Goal: Task Accomplishment & Management: Use online tool/utility

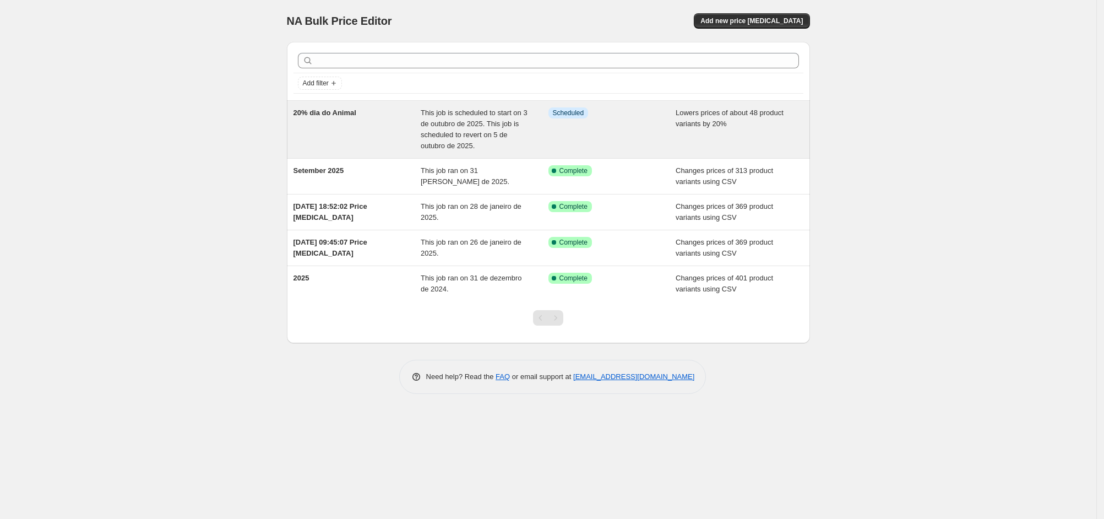
click at [339, 115] on span "20% dia do Animal" at bounding box center [324, 112] width 63 height 8
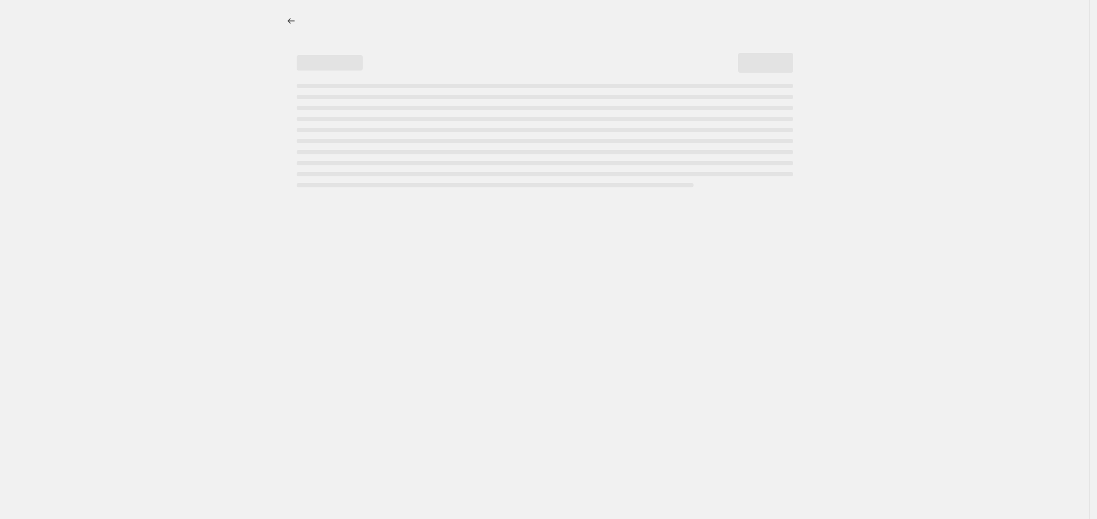
select select "percentage"
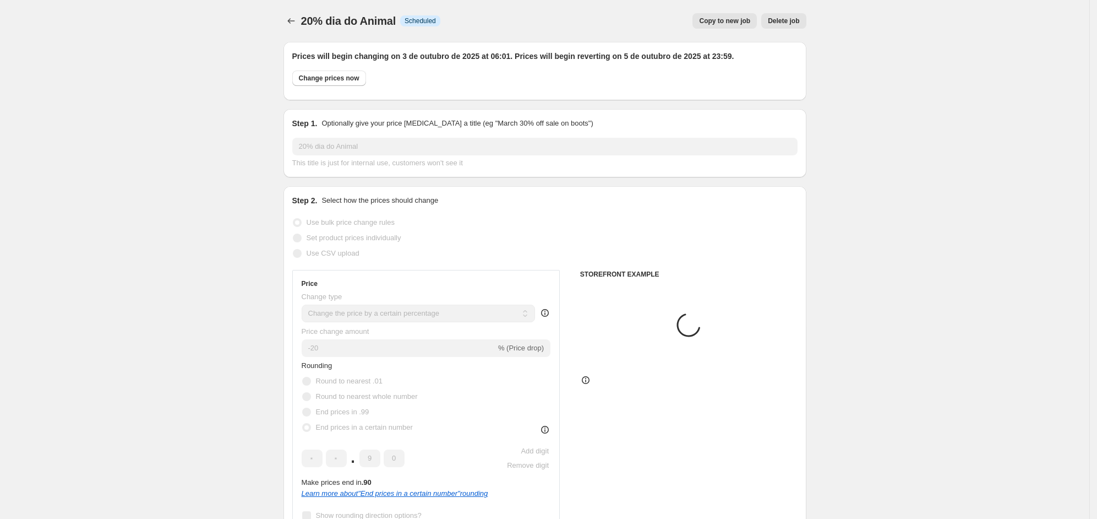
select select "collection"
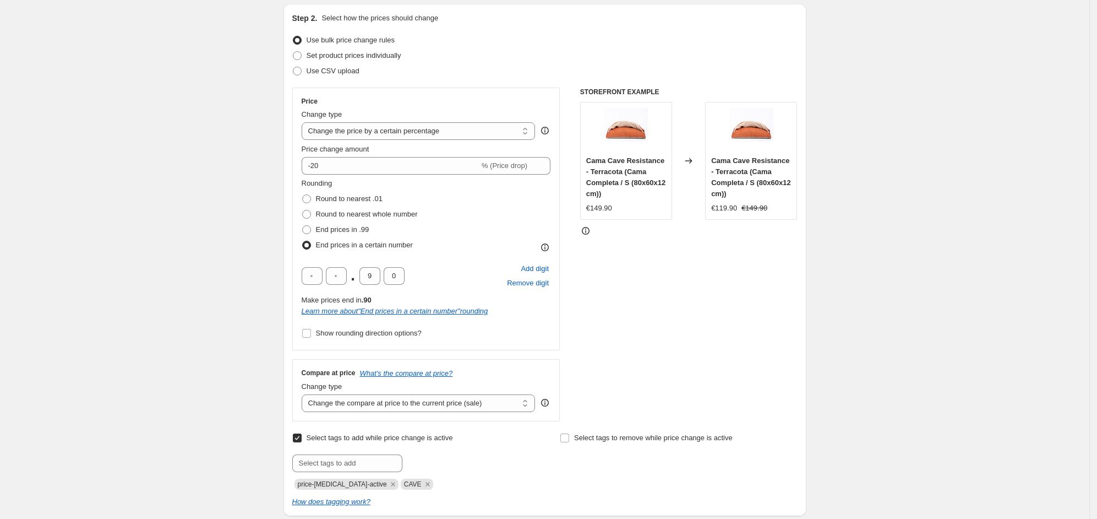
scroll to position [206, 0]
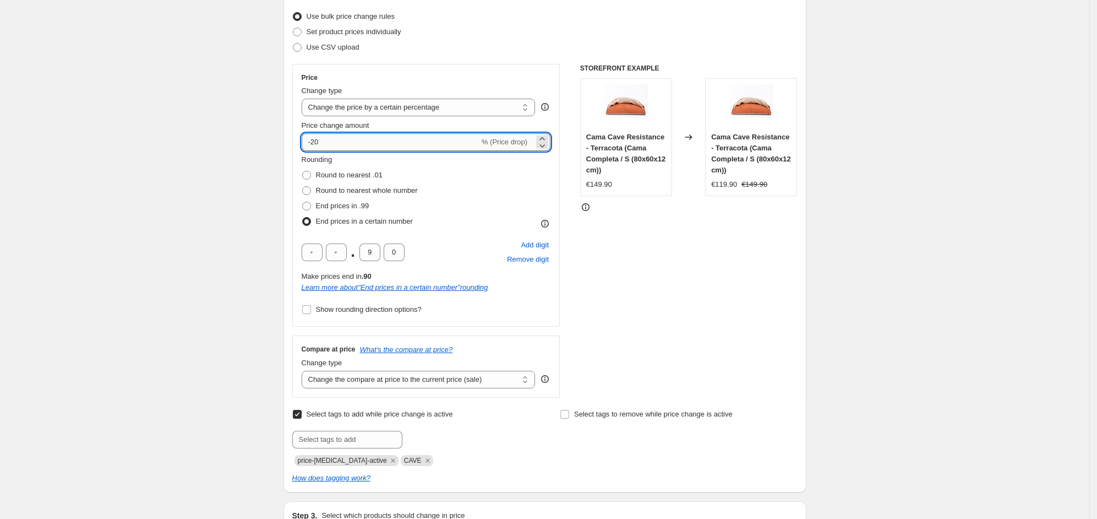
click at [352, 141] on input "-20" at bounding box center [391, 142] width 178 height 18
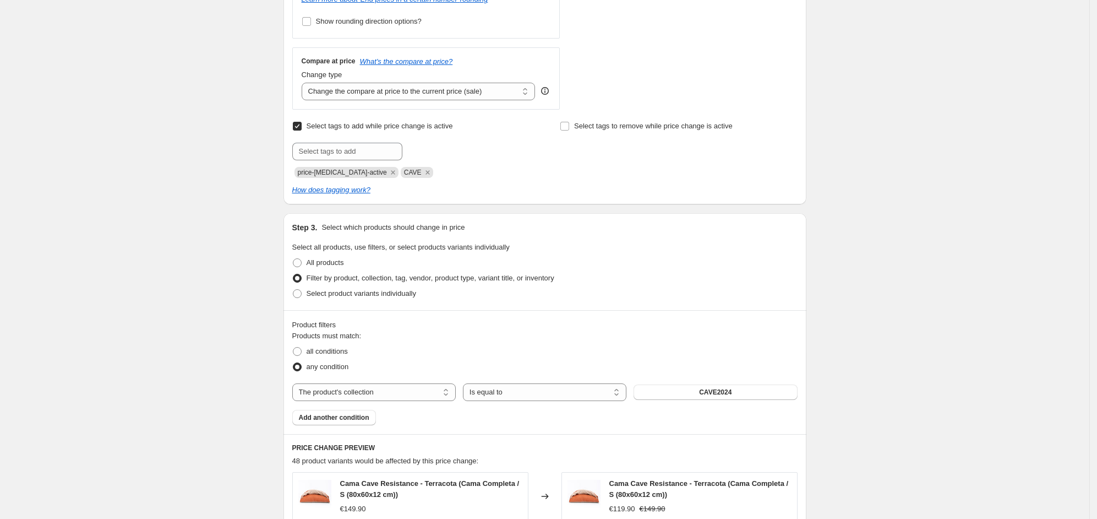
scroll to position [487, 0]
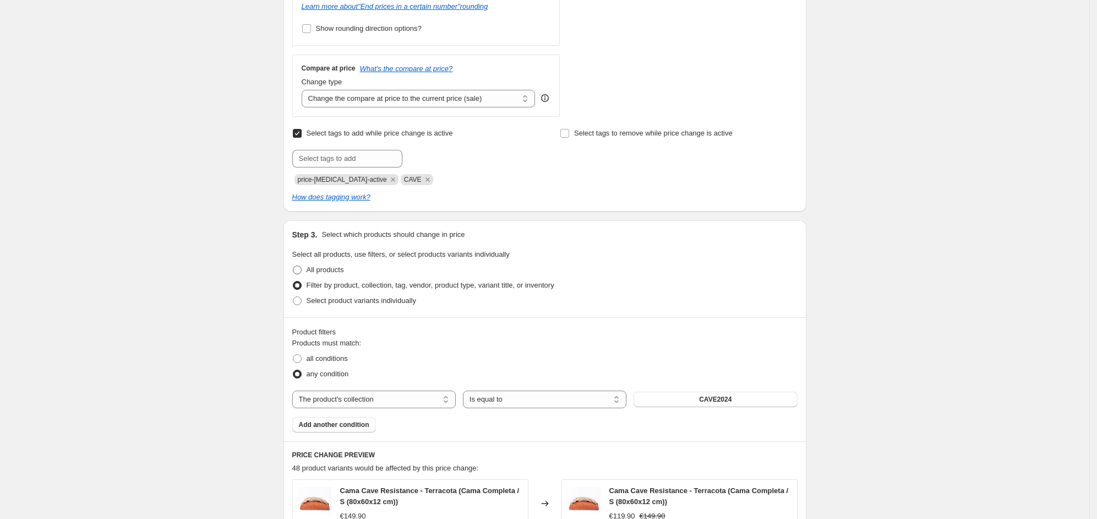
click at [330, 266] on span "All products" at bounding box center [325, 269] width 37 height 8
click at [293, 266] on input "All products" at bounding box center [293, 265] width 1 height 1
radio input "true"
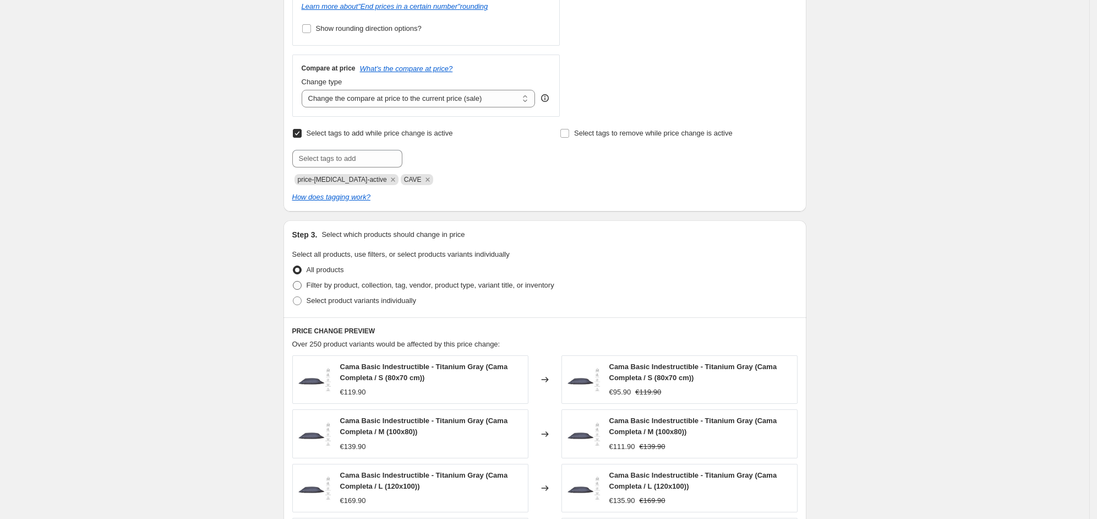
click at [344, 287] on span "Filter by product, collection, tag, vendor, product type, variant title, or inv…" at bounding box center [431, 285] width 248 height 8
click at [293, 281] on input "Filter by product, collection, tag, vendor, product type, variant title, or inv…" at bounding box center [293, 281] width 1 height 1
radio input "true"
select select "collection"
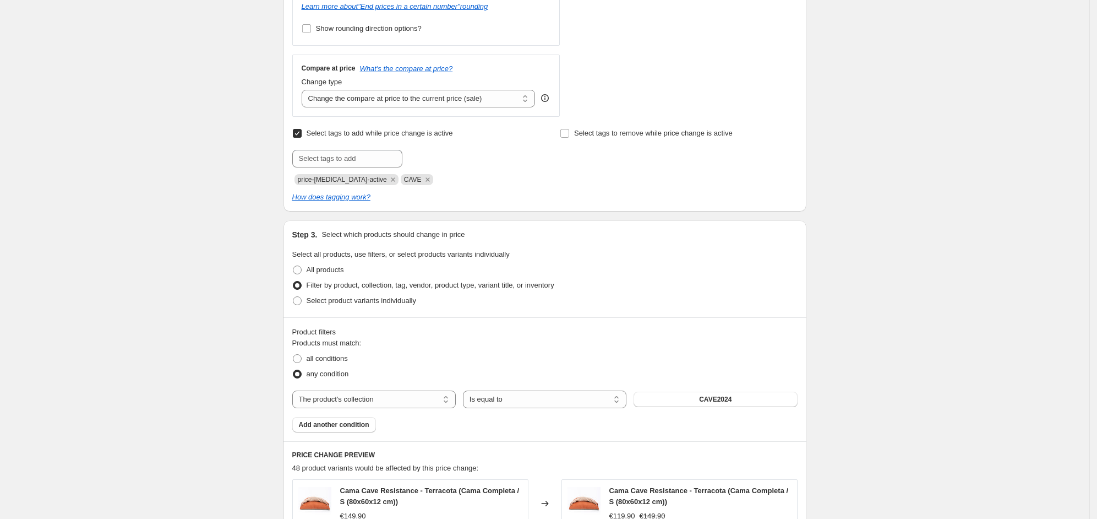
click at [930, 386] on div "20% dia do Animal. This page is ready 20% dia do Animal Info Scheduled Copy to …" at bounding box center [545, 324] width 1090 height 1623
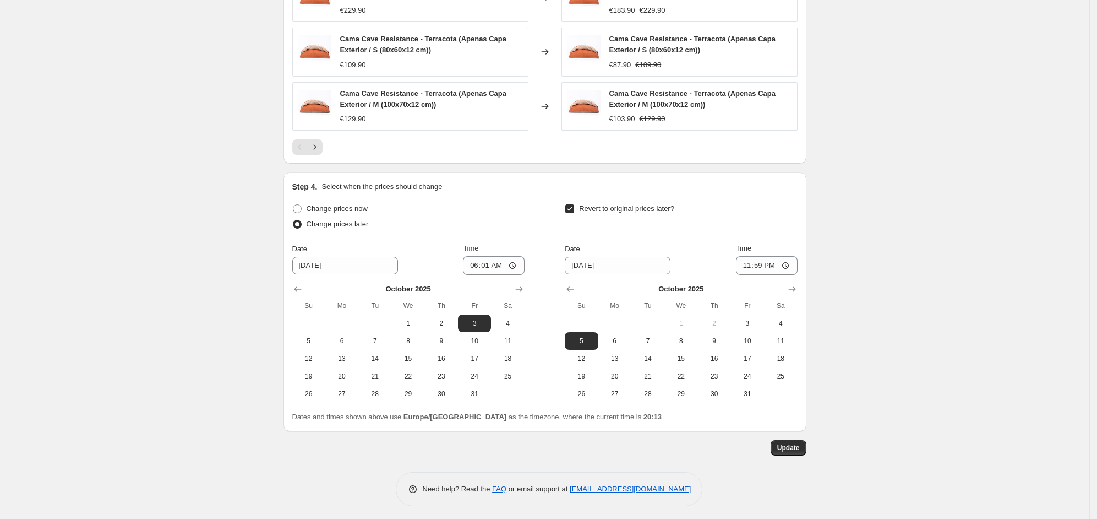
scroll to position [1106, 0]
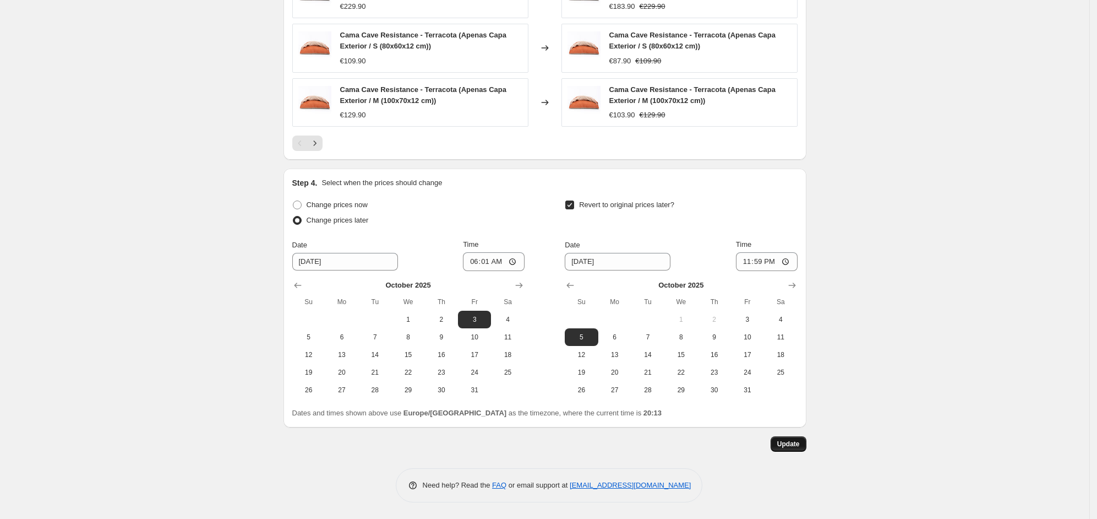
click at [796, 440] on span "Update" at bounding box center [788, 443] width 23 height 9
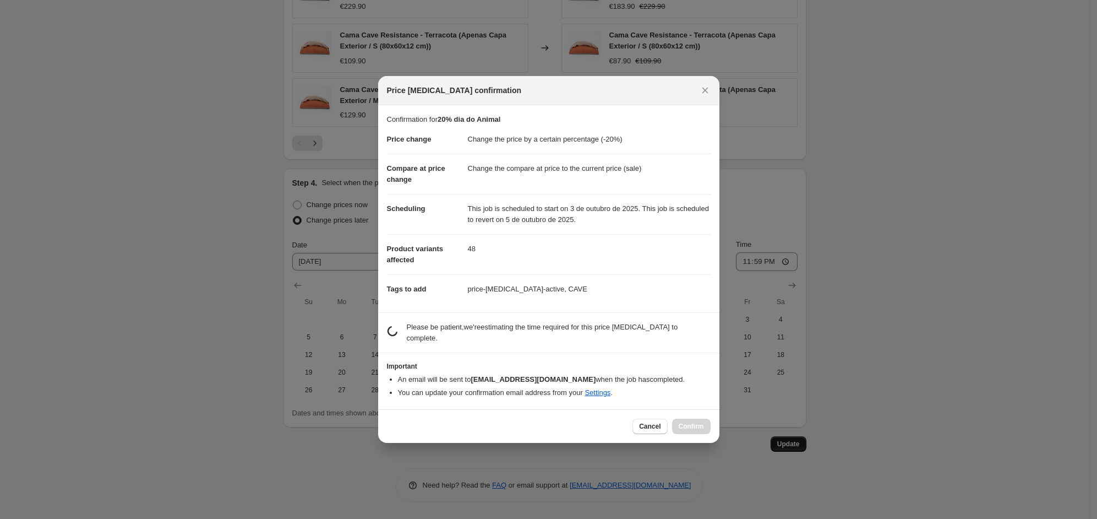
scroll to position [0, 0]
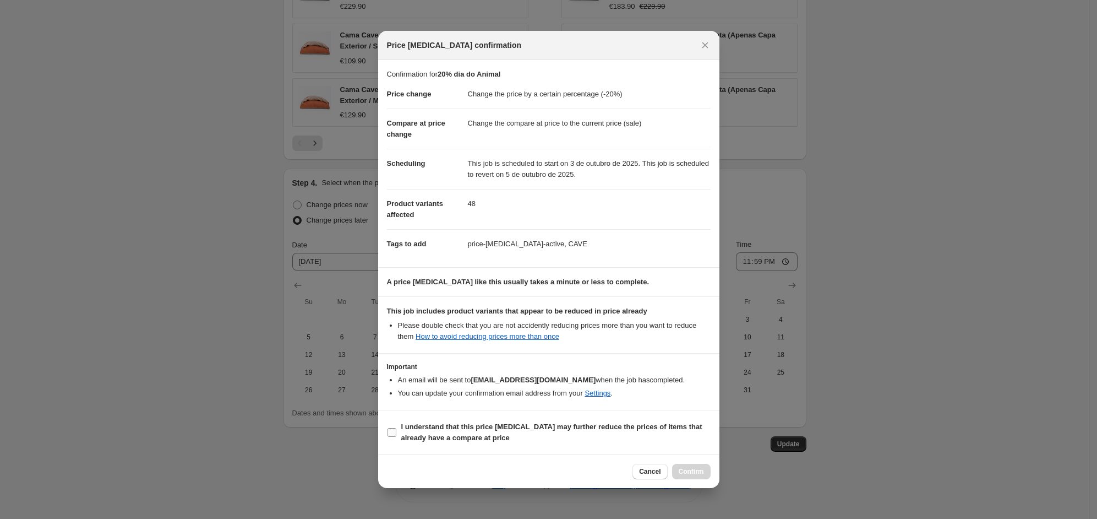
click at [407, 427] on b "I understand that this price [MEDICAL_DATA] may further reduce the prices of it…" at bounding box center [551, 431] width 301 height 19
click at [396, 428] on input "I understand that this price [MEDICAL_DATA] may further reduce the prices of it…" at bounding box center [392, 432] width 9 height 9
checkbox input "true"
click at [696, 472] on span "Confirm" at bounding box center [691, 471] width 25 height 9
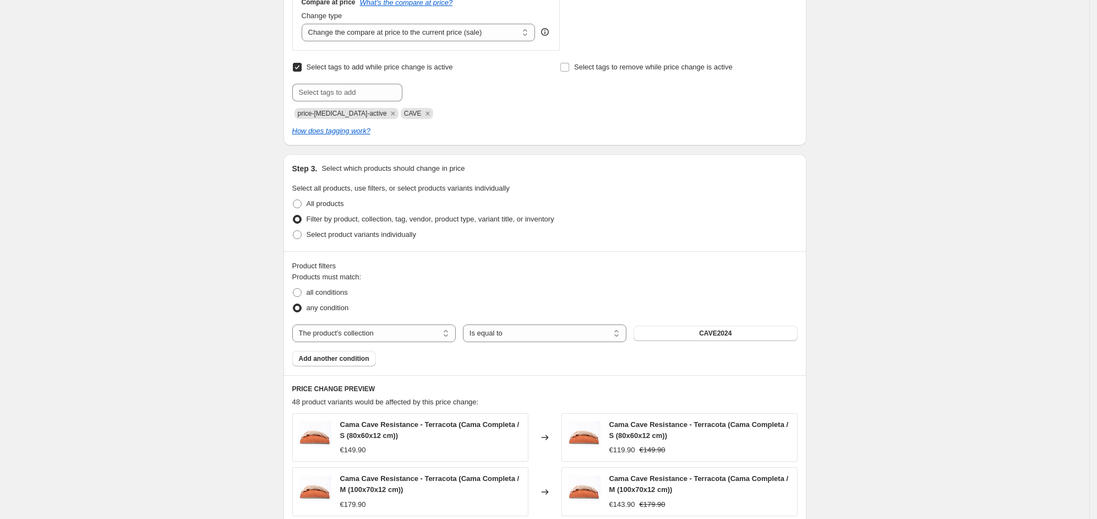
scroll to position [418, 0]
